Goal: Task Accomplishment & Management: Use online tool/utility

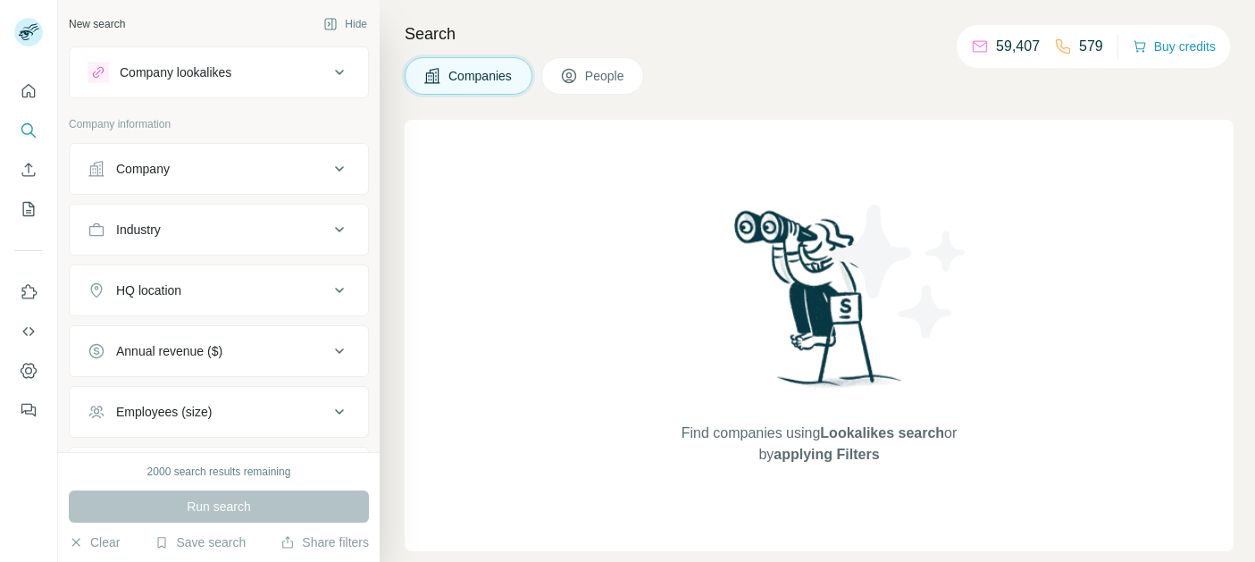
click at [310, 178] on button "Company" at bounding box center [219, 168] width 298 height 43
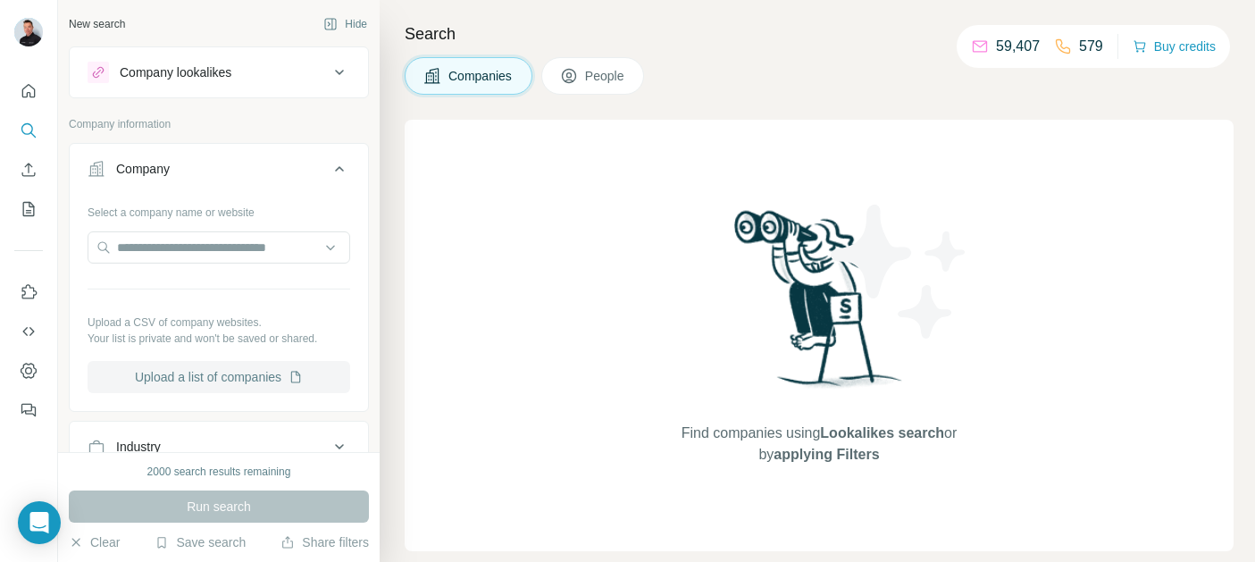
click at [232, 376] on button "Upload a list of companies" at bounding box center [219, 377] width 263 height 32
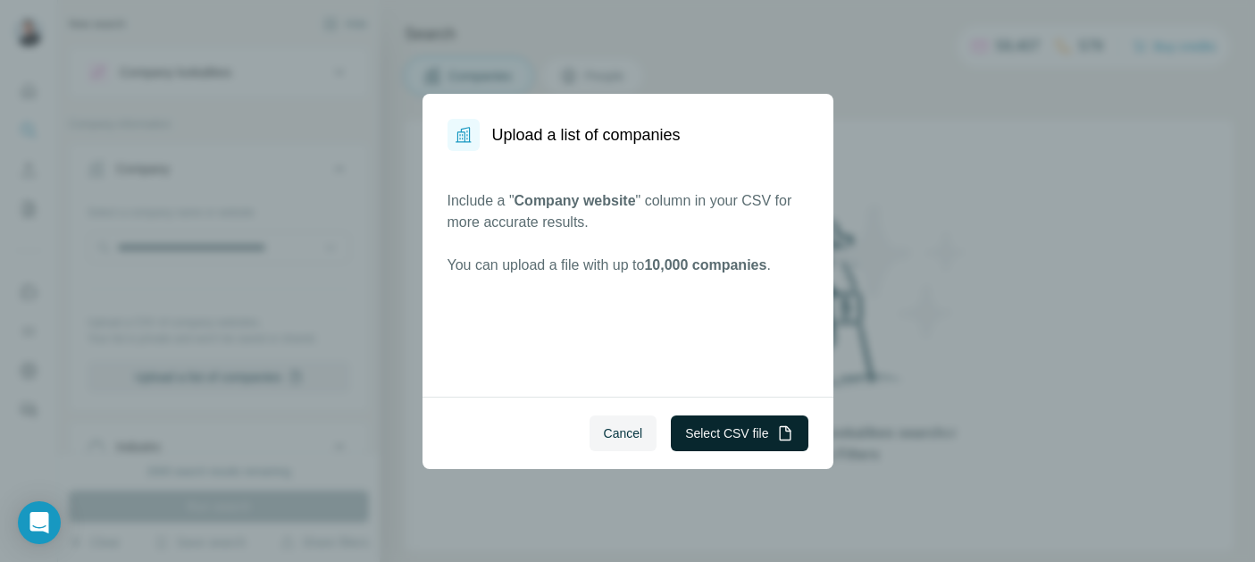
click at [727, 432] on button "Select CSV file" at bounding box center [739, 433] width 137 height 36
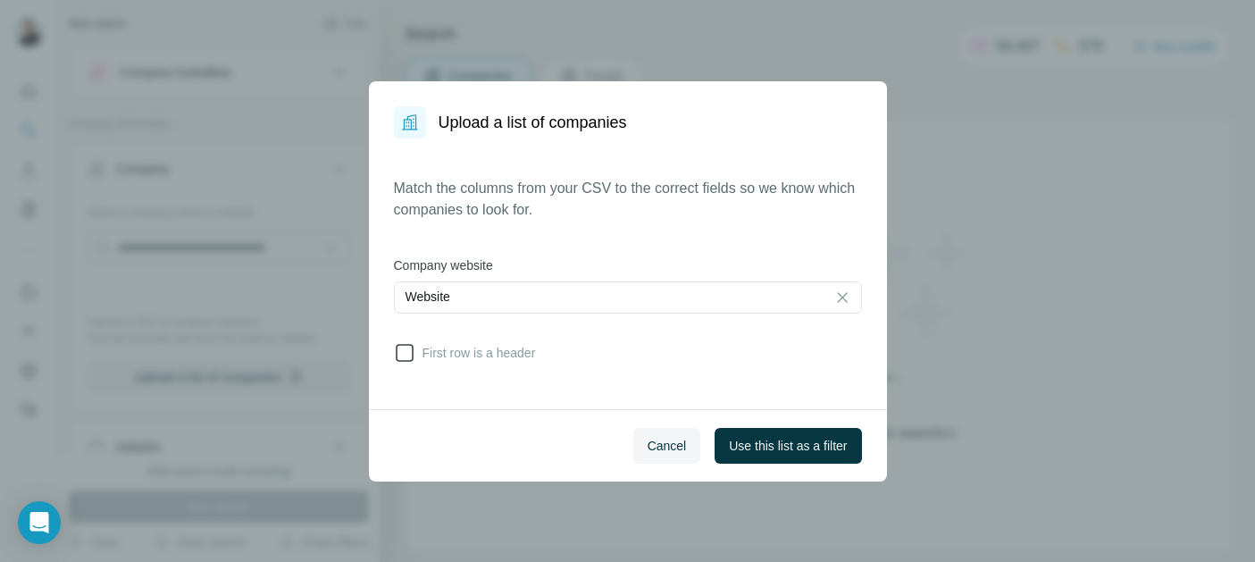
click at [403, 358] on icon at bounding box center [404, 352] width 21 height 21
click at [757, 449] on span "Use this list as a filter" at bounding box center [788, 446] width 118 height 18
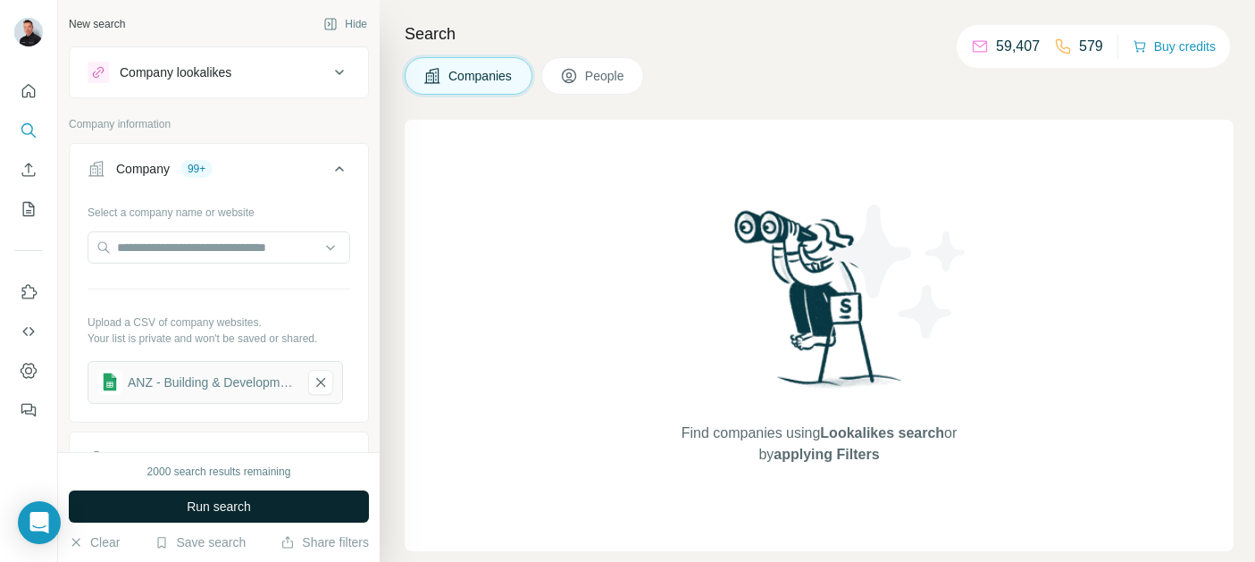
click at [226, 505] on span "Run search" at bounding box center [219, 507] width 64 height 18
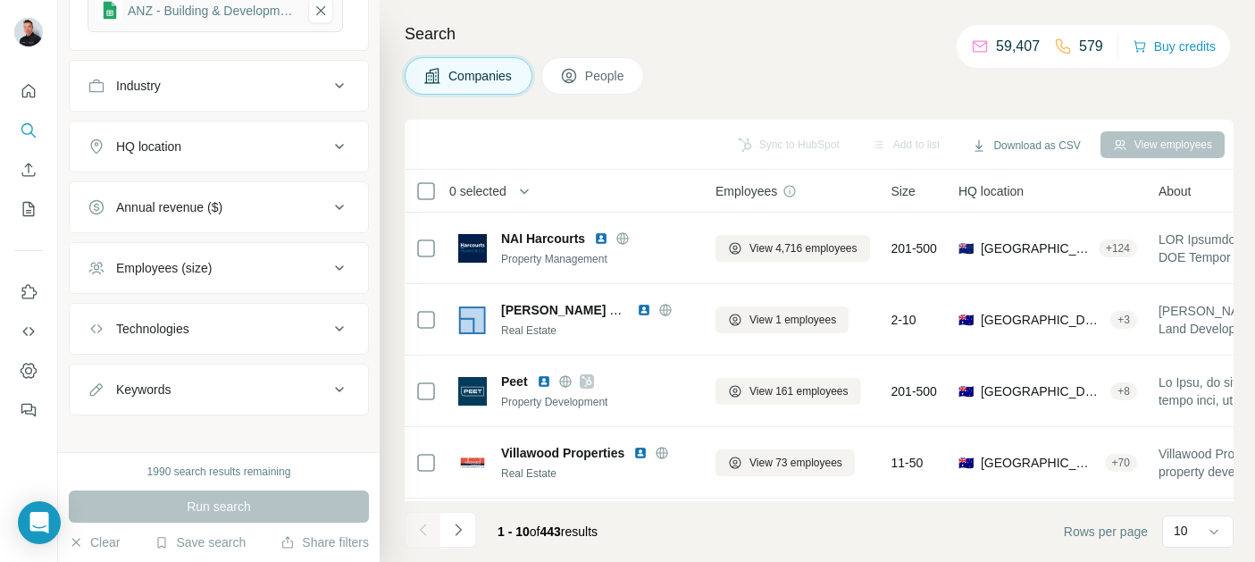
scroll to position [385, 0]
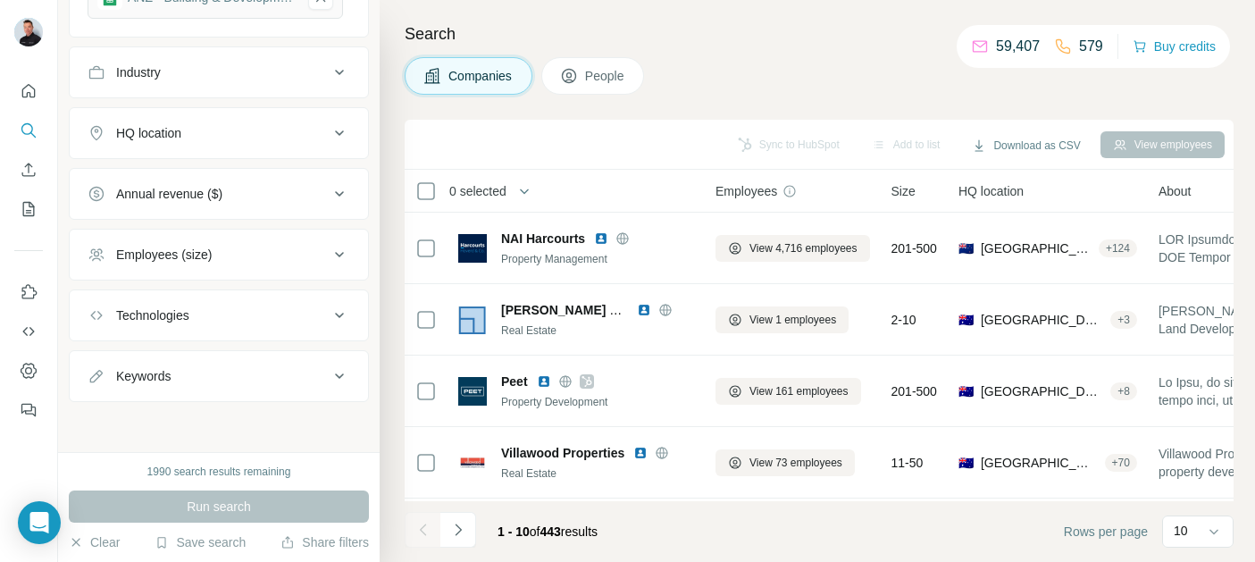
click at [592, 86] on button "People" at bounding box center [593, 76] width 104 height 38
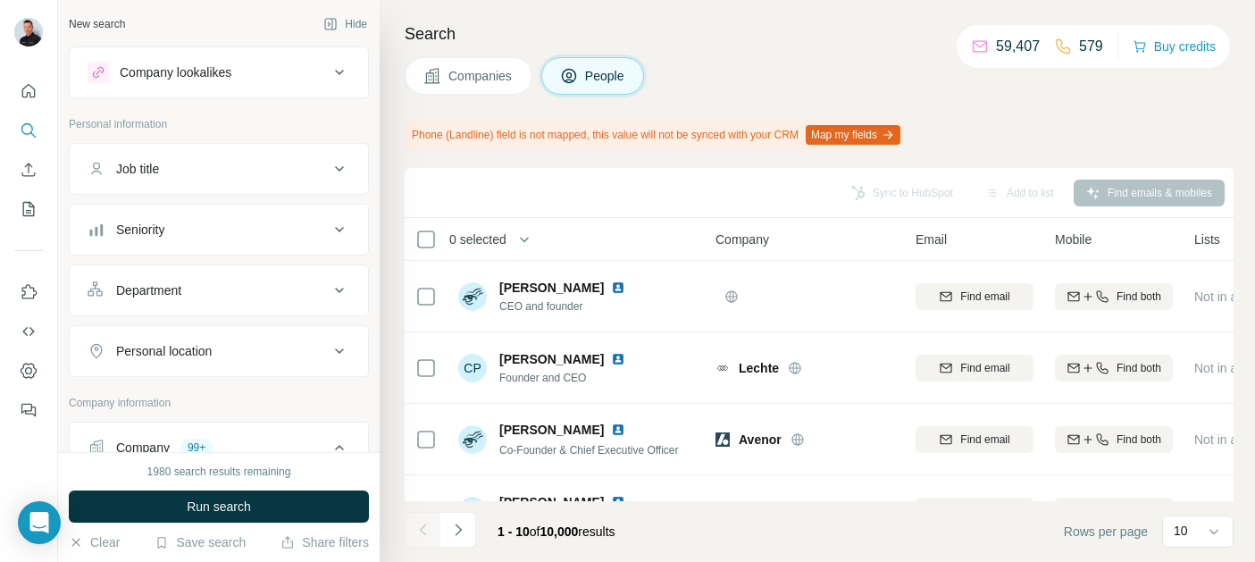
click at [341, 164] on icon at bounding box center [339, 168] width 21 height 21
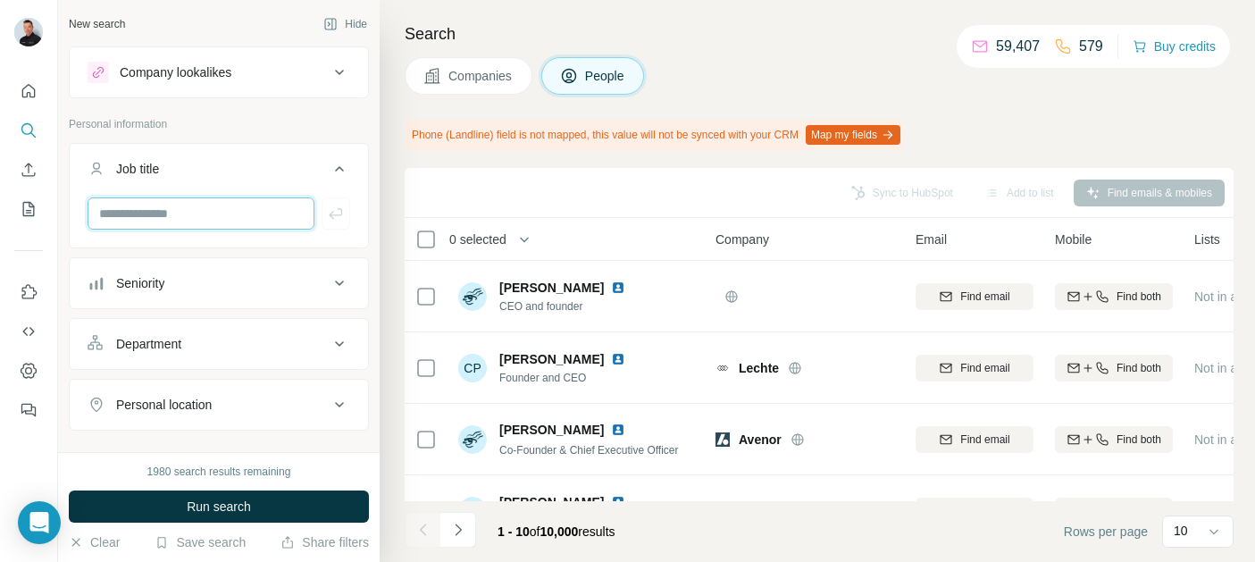
click at [209, 214] on input "text" at bounding box center [201, 213] width 227 height 32
type input "**********"
click at [339, 290] on icon at bounding box center [339, 283] width 21 height 21
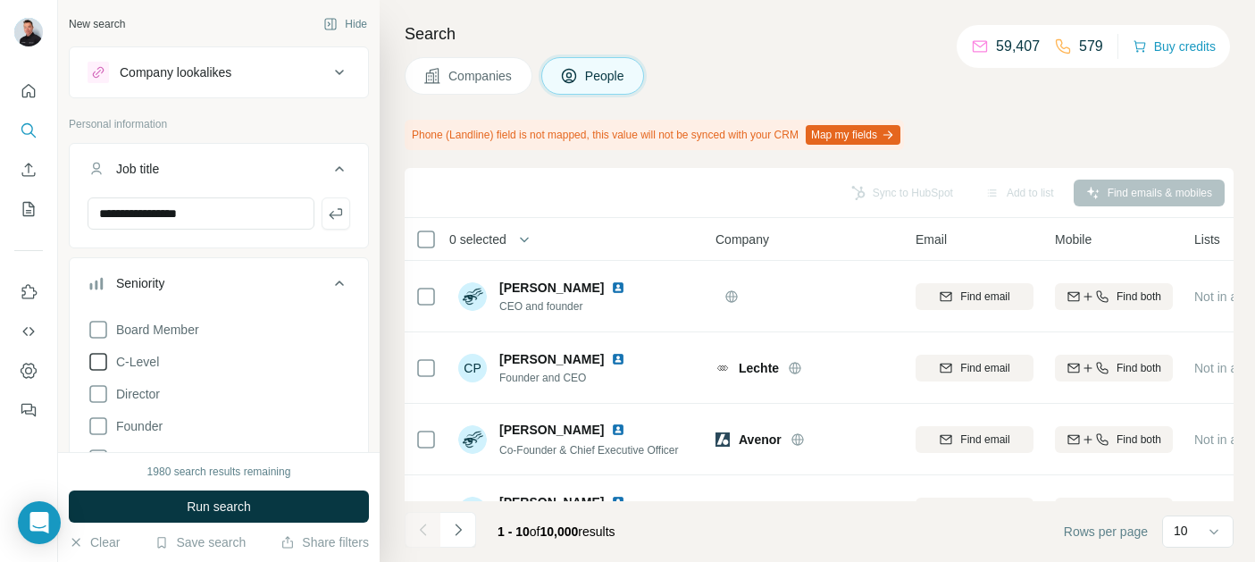
click at [100, 366] on icon at bounding box center [98, 361] width 21 height 21
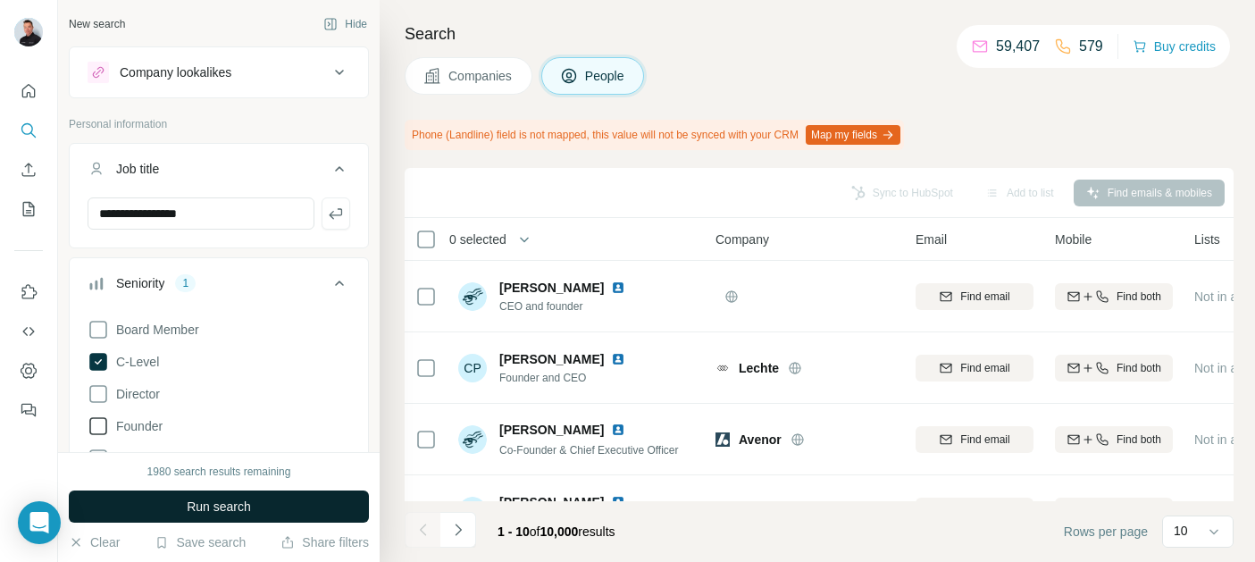
click at [100, 425] on icon at bounding box center [98, 425] width 21 height 21
click at [231, 511] on span "Run search" at bounding box center [219, 507] width 64 height 18
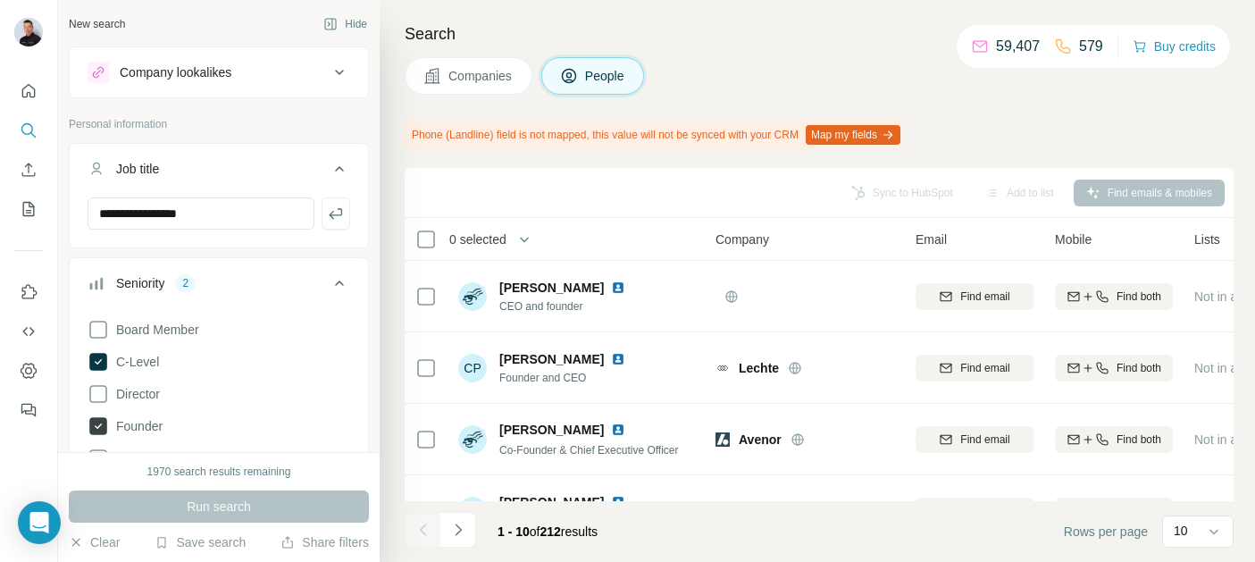
click at [96, 428] on icon at bounding box center [98, 426] width 7 height 5
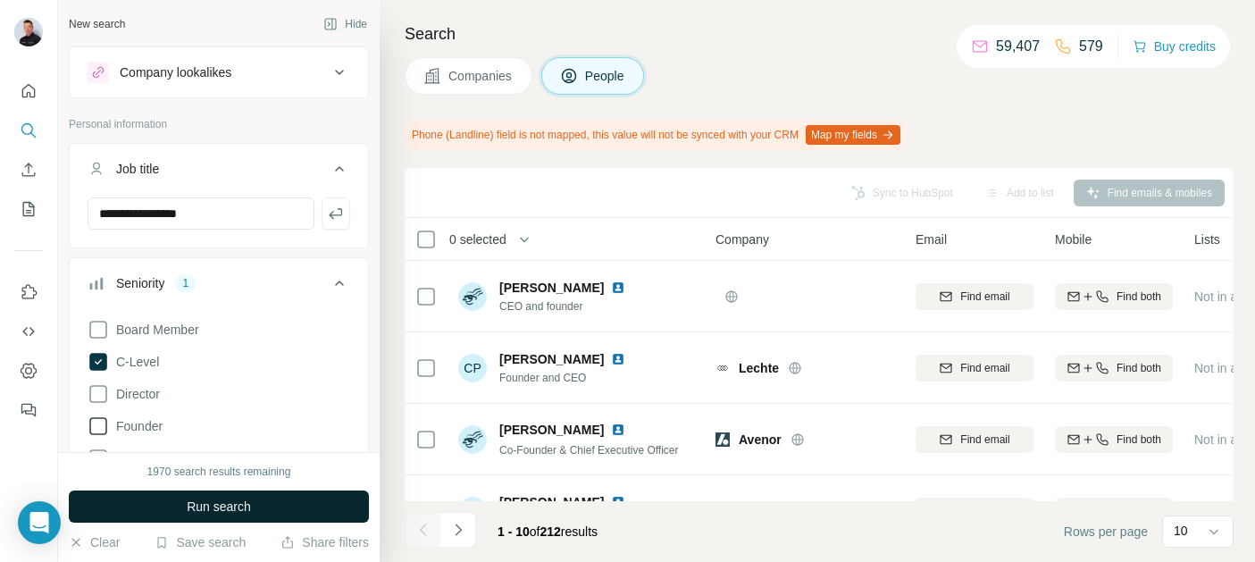
click at [211, 510] on span "Run search" at bounding box center [219, 507] width 64 height 18
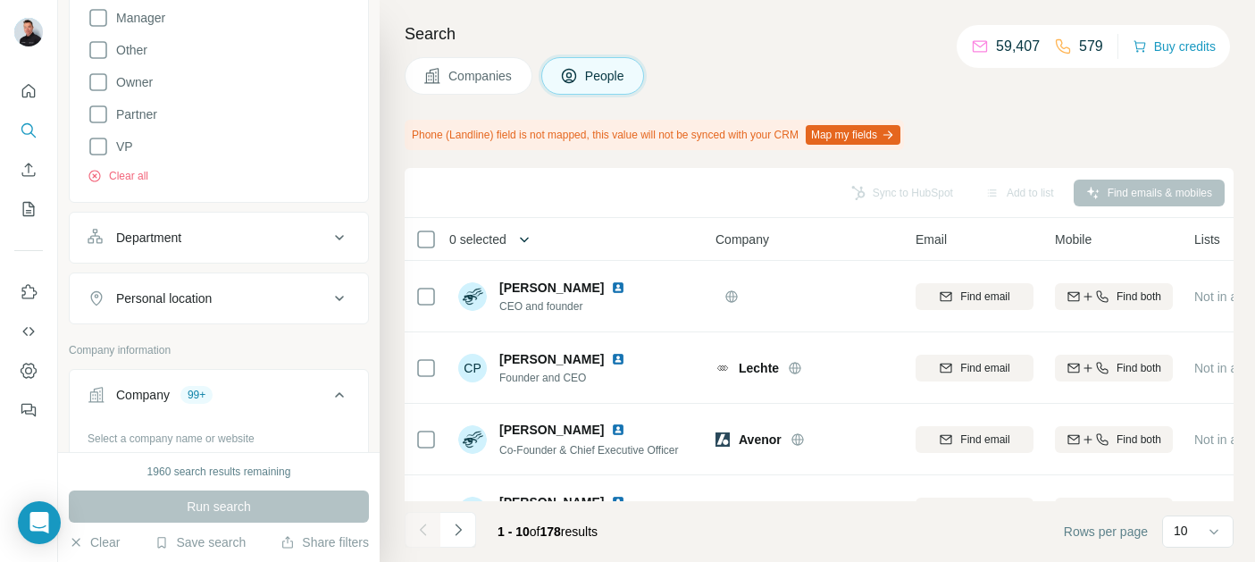
click at [529, 243] on icon "button" at bounding box center [525, 240] width 18 height 18
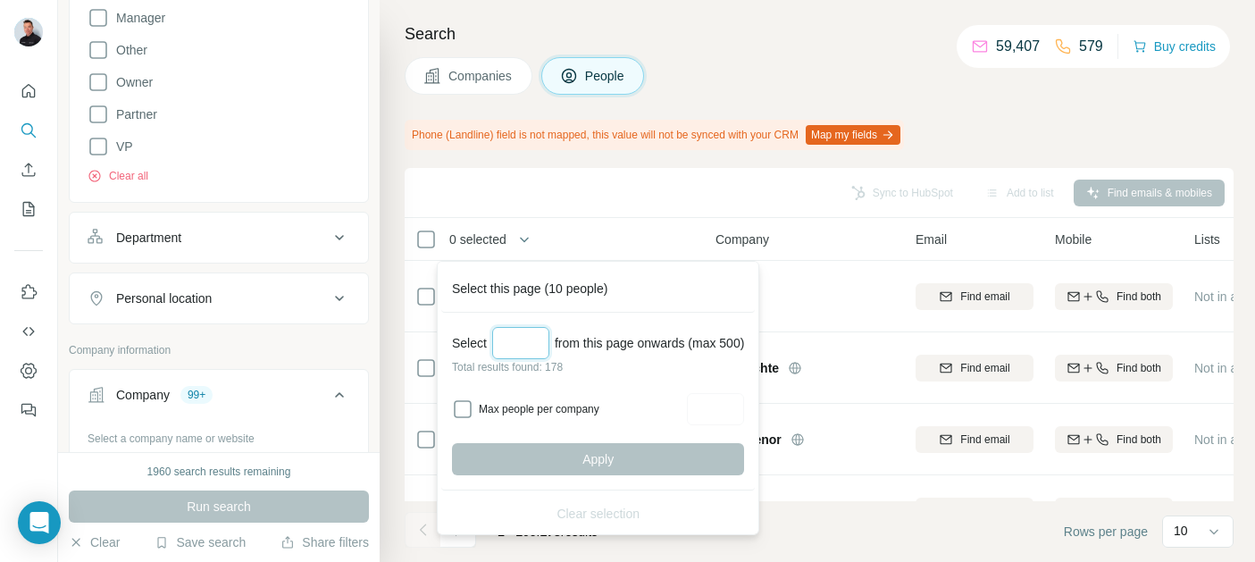
click at [515, 349] on input "Select a number (up to 500)" at bounding box center [520, 343] width 57 height 32
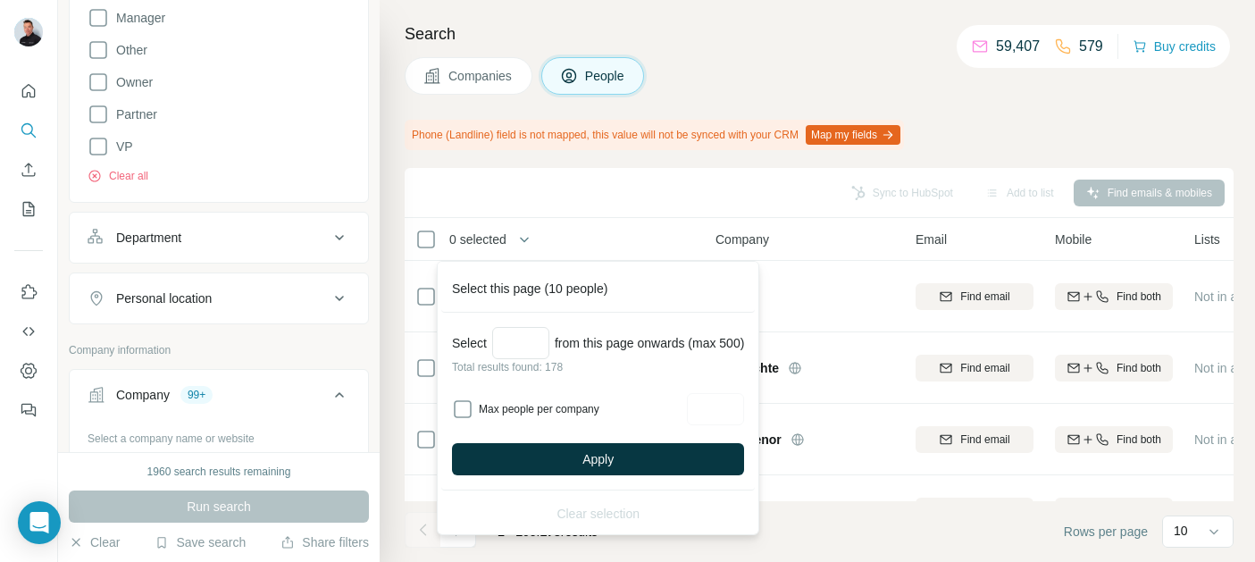
click at [570, 180] on div "Sync to HubSpot Add to list Find emails & mobiles" at bounding box center [819, 192] width 811 height 31
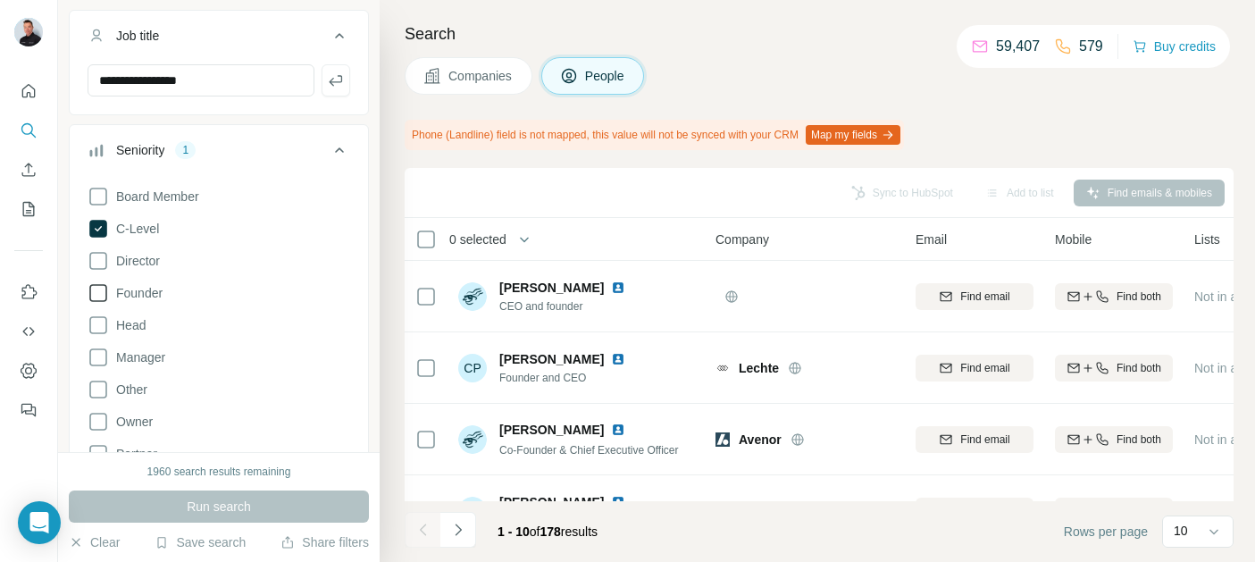
scroll to position [95, 0]
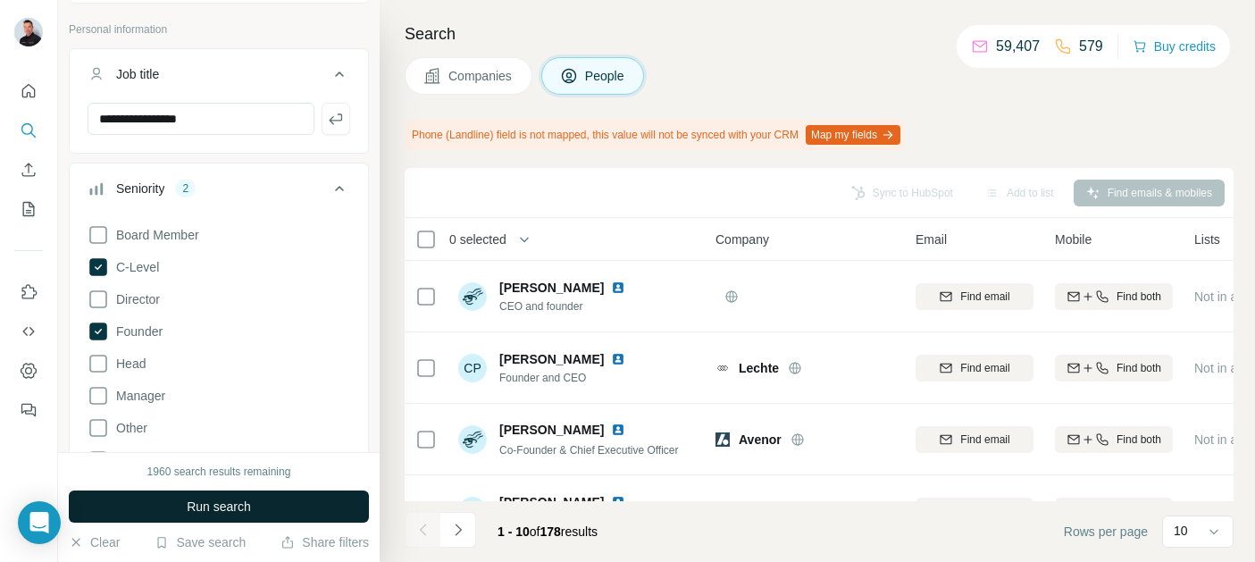
click at [221, 507] on span "Run search" at bounding box center [219, 507] width 64 height 18
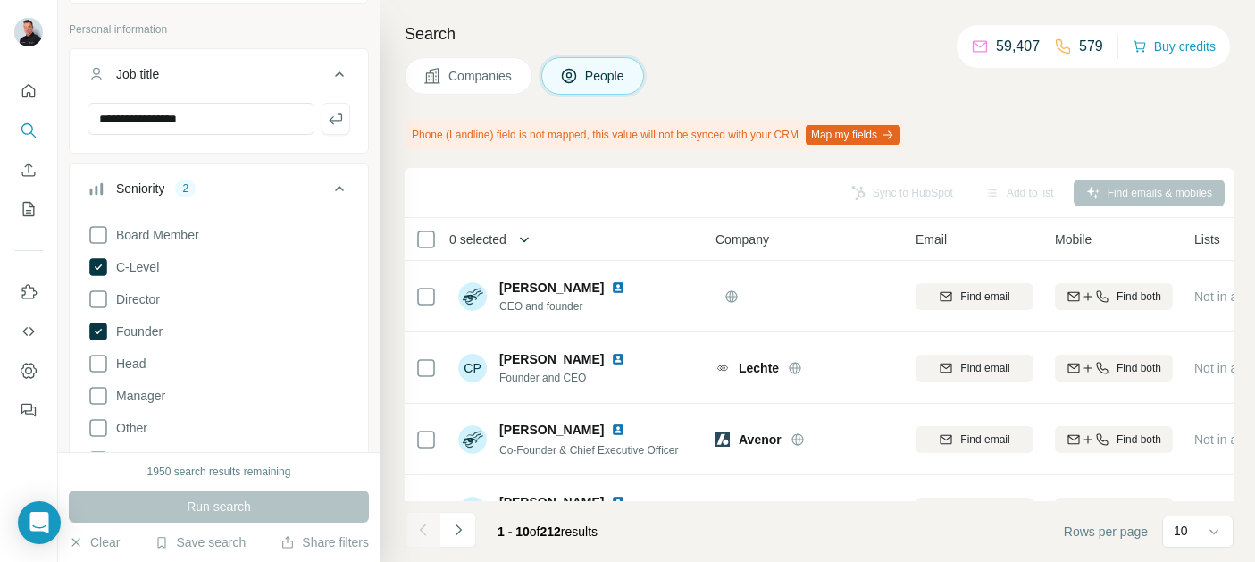
click at [533, 239] on icon "button" at bounding box center [525, 240] width 18 height 18
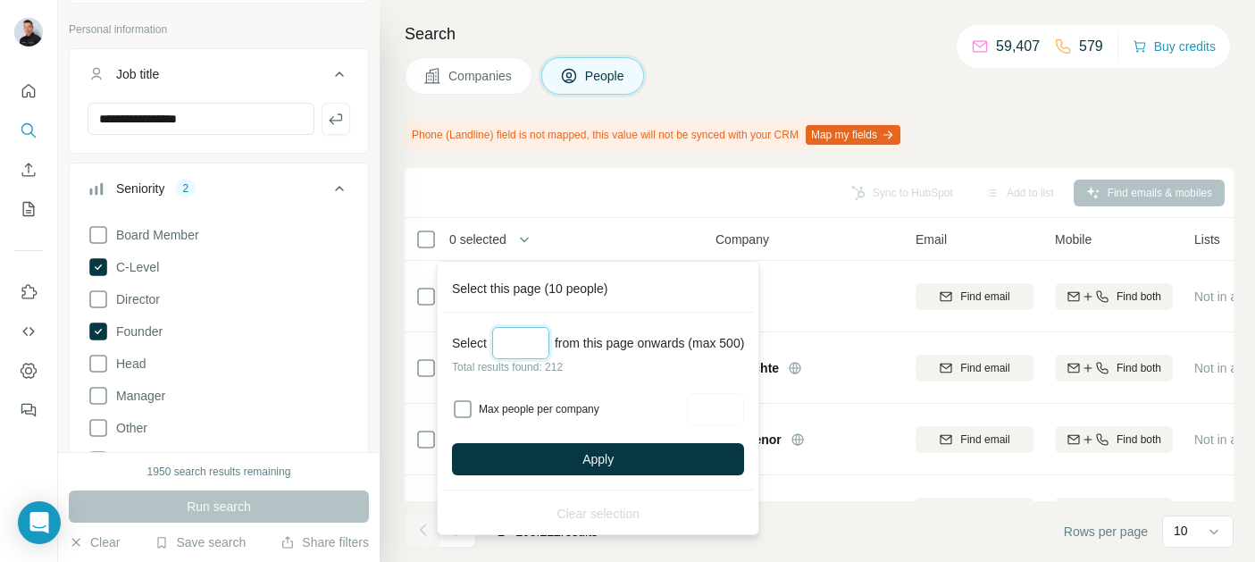
click at [536, 344] on input "**" at bounding box center [520, 343] width 57 height 32
type input "*"
type input "***"
click at [591, 453] on span "Apply" at bounding box center [598, 459] width 31 height 18
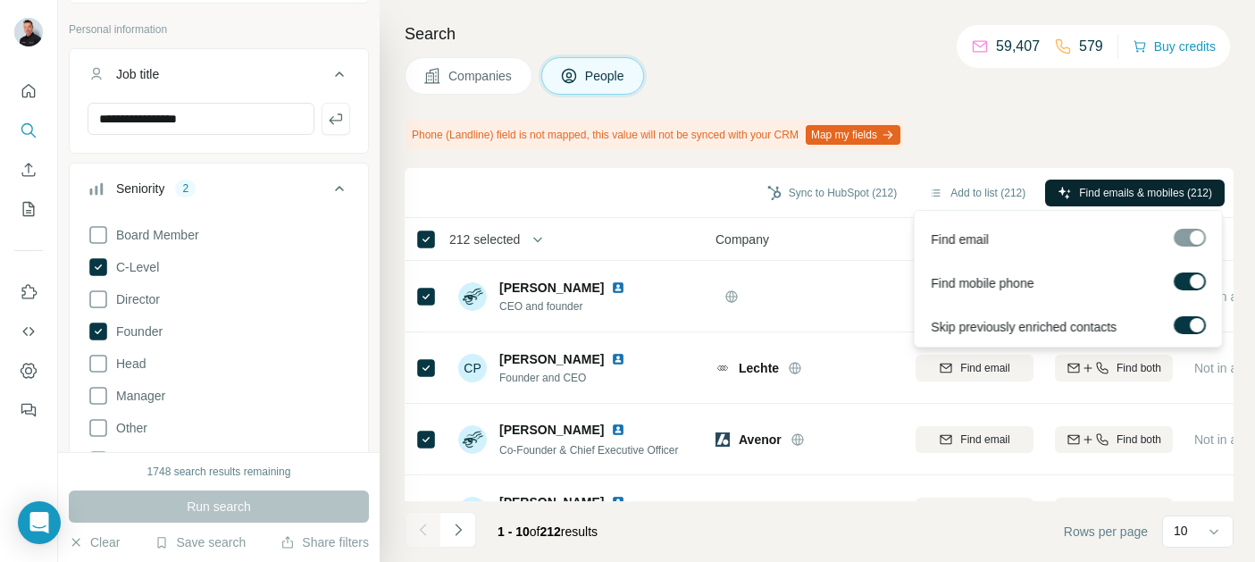
click at [1111, 197] on span "Find emails & mobiles (212)" at bounding box center [1145, 193] width 133 height 16
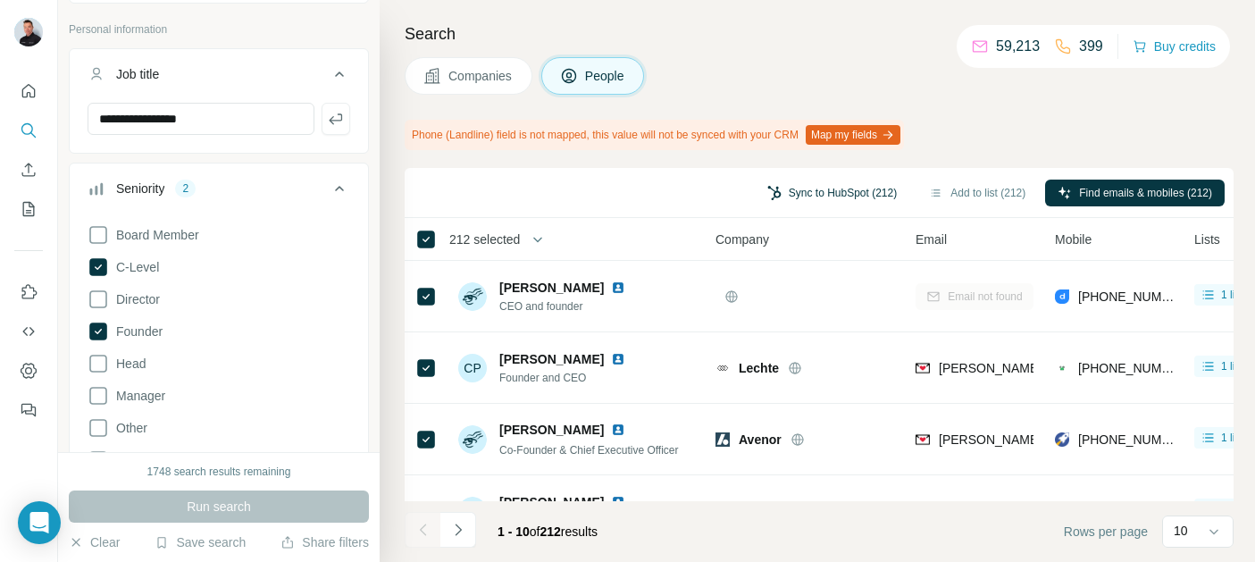
click at [810, 190] on button "Sync to HubSpot (212)" at bounding box center [832, 193] width 155 height 27
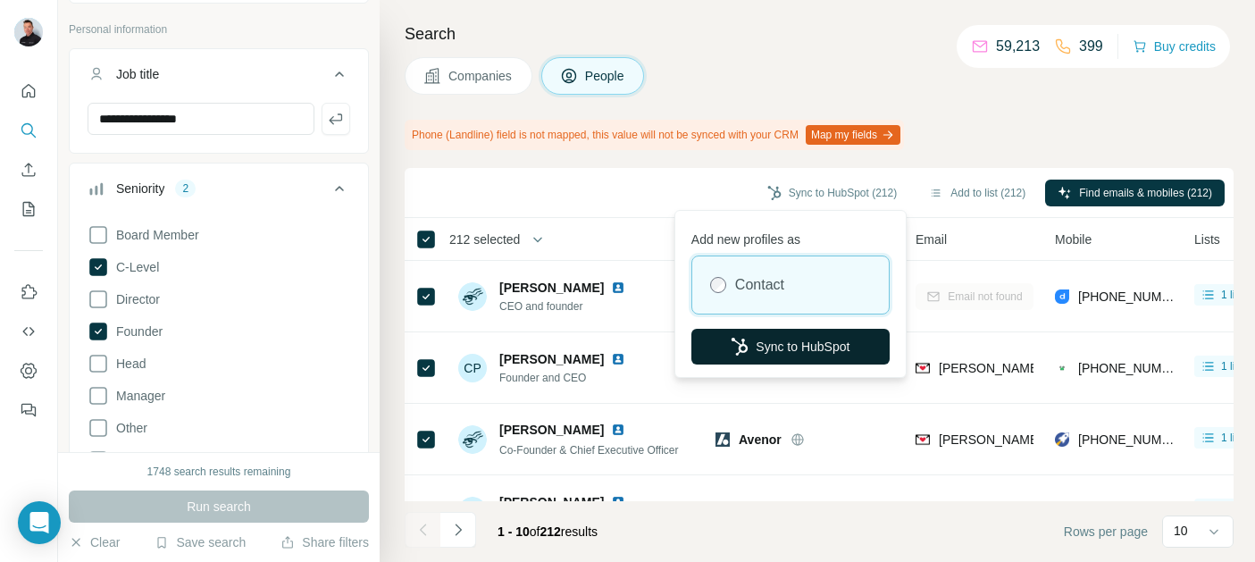
click at [774, 347] on button "Sync to HubSpot" at bounding box center [791, 347] width 198 height 36
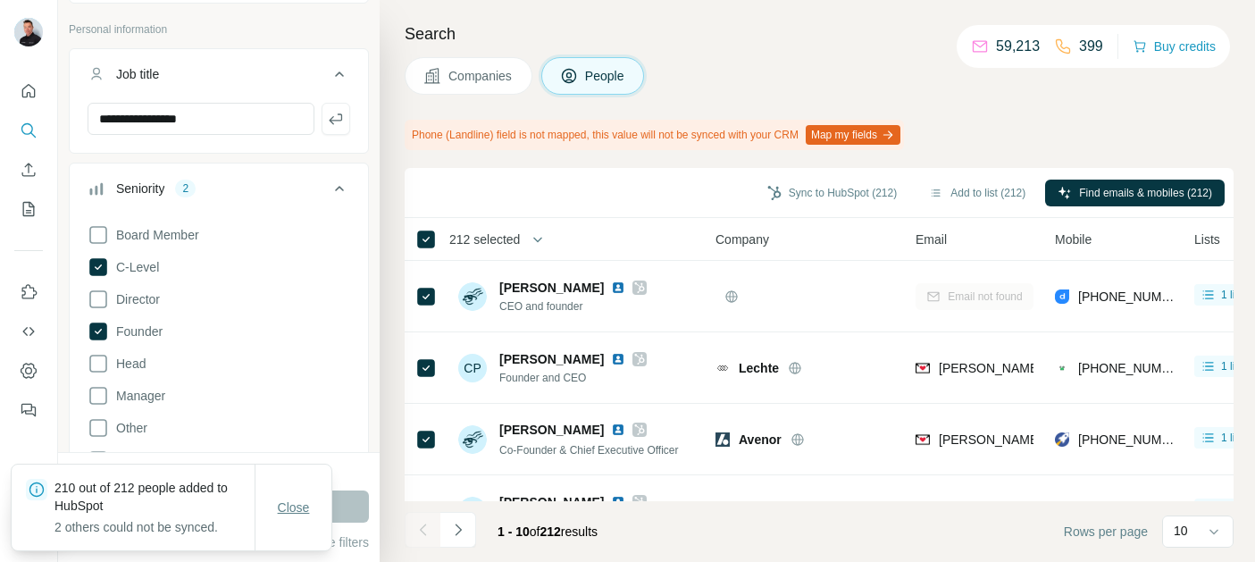
click at [297, 505] on span "Close" at bounding box center [294, 508] width 32 height 18
